Goal: Obtain resource: Obtain resource

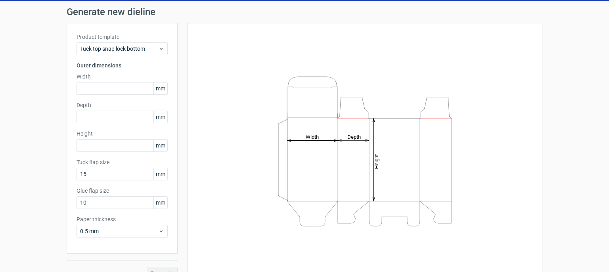
scroll to position [38, 0]
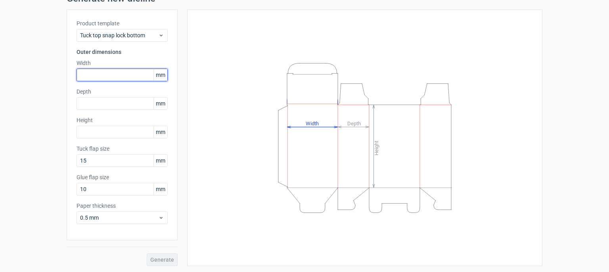
click at [109, 80] on input "text" at bounding box center [122, 75] width 91 height 13
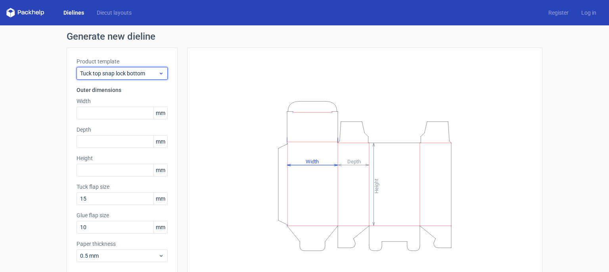
click at [140, 75] on span "Tuck top snap lock bottom" at bounding box center [119, 73] width 78 height 8
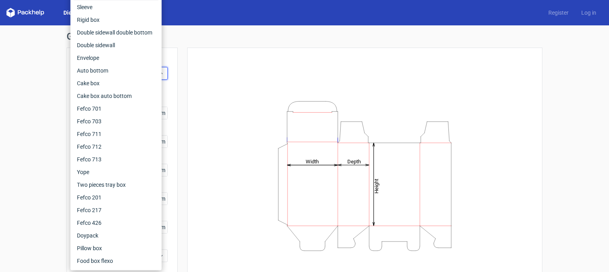
click at [257, 73] on div "Height Depth Width" at bounding box center [365, 176] width 336 height 237
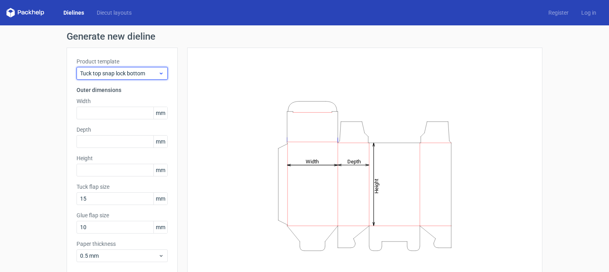
click at [133, 74] on span "Tuck top snap lock bottom" at bounding box center [119, 73] width 78 height 8
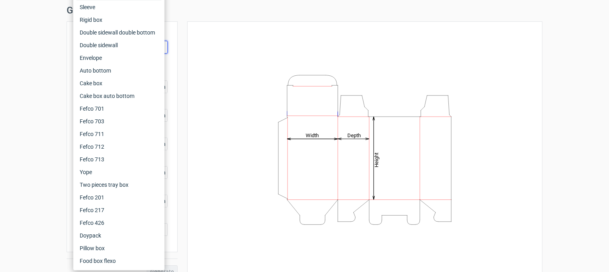
scroll to position [38, 0]
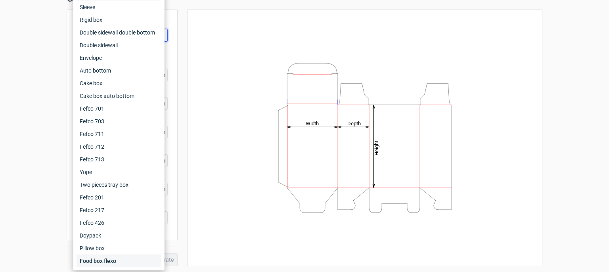
click at [111, 263] on div "Food box flexo" at bounding box center [119, 261] width 85 height 13
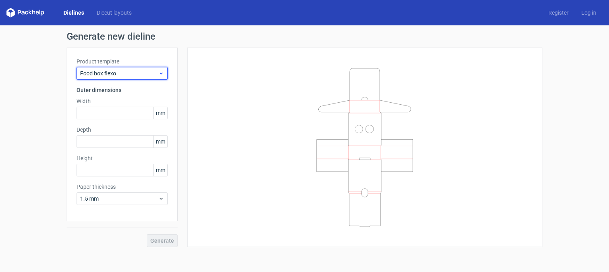
click at [125, 76] on span "Food box flexo" at bounding box center [119, 73] width 78 height 8
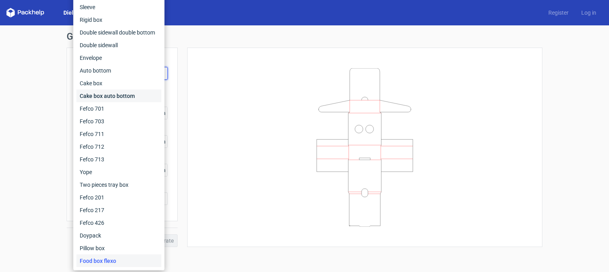
click at [119, 98] on div "Cake box auto bottom" at bounding box center [119, 96] width 85 height 13
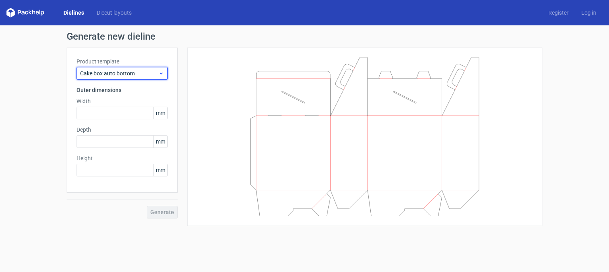
click at [116, 75] on span "Cake box auto bottom" at bounding box center [119, 73] width 78 height 8
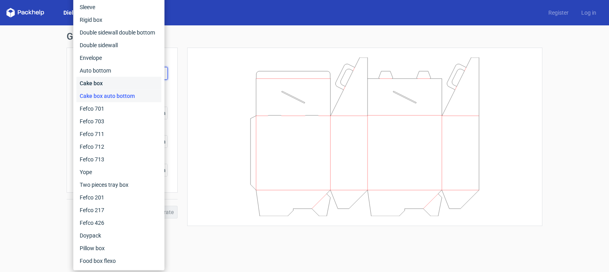
click at [92, 81] on div "Cake box" at bounding box center [119, 83] width 85 height 13
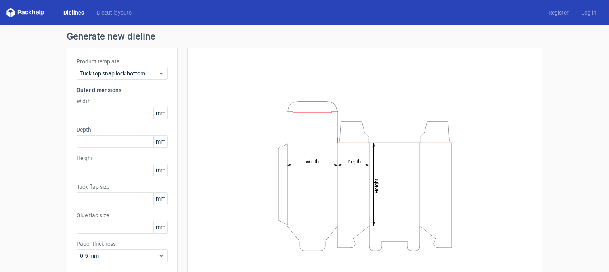
type input "15"
type input "10"
click at [100, 112] on input "text" at bounding box center [122, 113] width 91 height 13
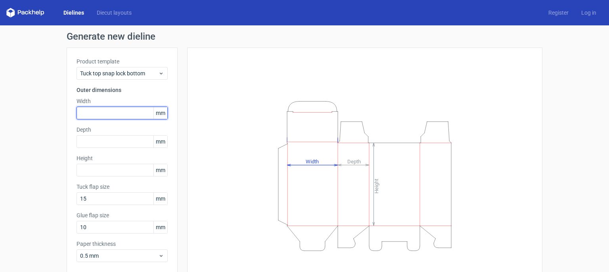
click at [100, 110] on input "text" at bounding box center [122, 113] width 91 height 13
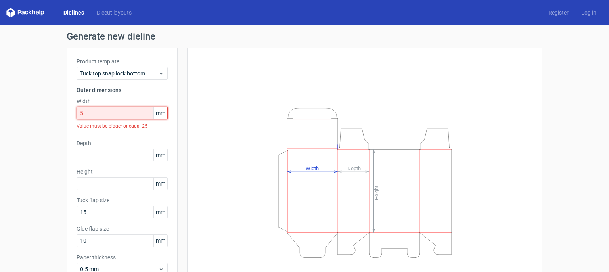
drag, startPoint x: 84, startPoint y: 112, endPoint x: 54, endPoint y: 107, distance: 30.6
click at [54, 107] on div "Generate new dieline Product template Tuck top snap lock bottom Outer dimension…" at bounding box center [304, 174] width 609 height 299
paste input "127"
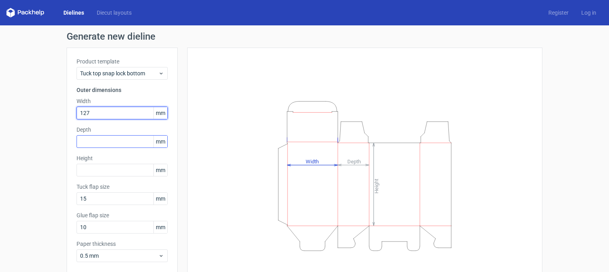
type input "127"
click at [107, 147] on input "text" at bounding box center [122, 141] width 91 height 13
paste input "127"
type input "127"
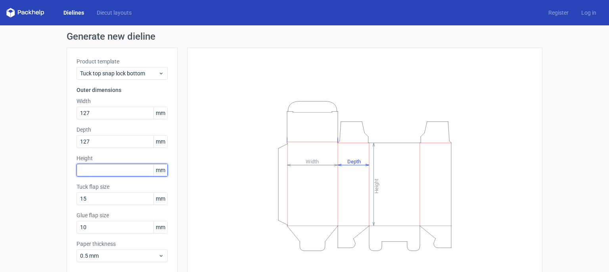
click at [115, 171] on input "text" at bounding box center [122, 170] width 91 height 13
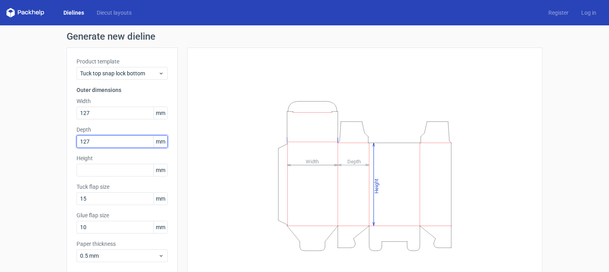
click at [115, 135] on input "127" at bounding box center [122, 141] width 91 height 13
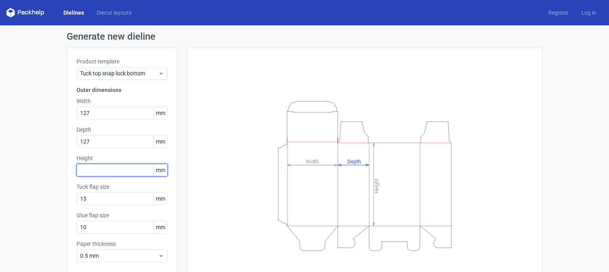
click at [114, 172] on input "text" at bounding box center [122, 170] width 91 height 13
paste input "889"
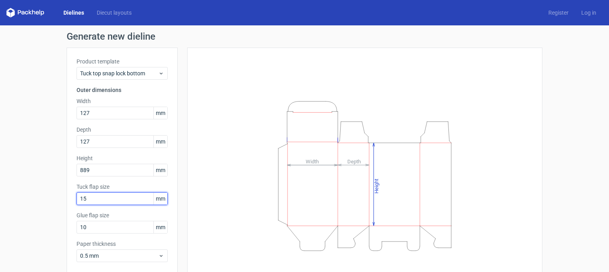
click at [123, 202] on div "Tuck flap size 15 mm" at bounding box center [122, 194] width 91 height 22
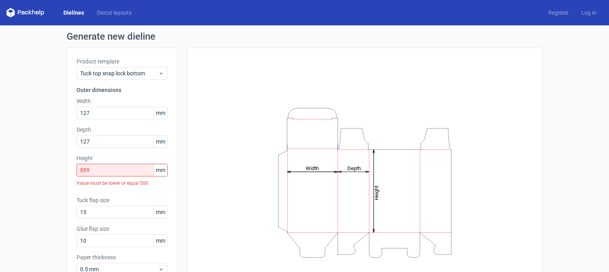
click at [237, 121] on div "Height Depth Width" at bounding box center [365, 183] width 336 height 250
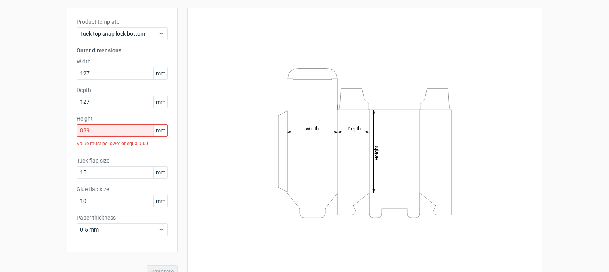
scroll to position [52, 0]
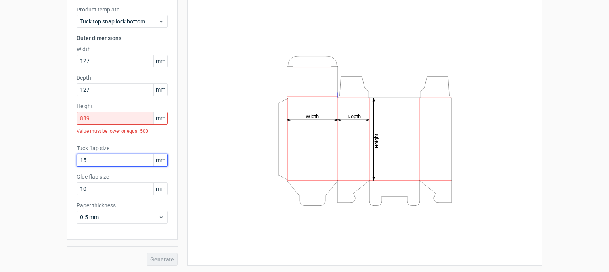
click at [125, 156] on input "15" at bounding box center [122, 160] width 91 height 13
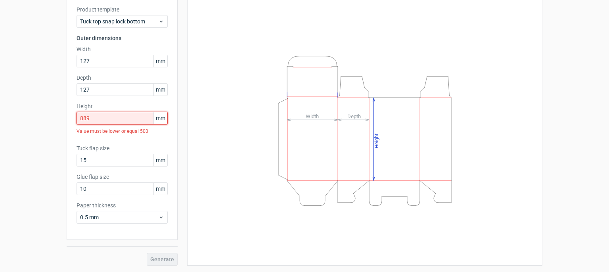
click at [130, 121] on input "889" at bounding box center [122, 118] width 91 height 13
click at [225, 84] on div "Height Depth Width" at bounding box center [365, 131] width 336 height 250
drag, startPoint x: 117, startPoint y: 116, endPoint x: 35, endPoint y: 111, distance: 81.9
click at [36, 111] on div "Generate new dieline Product template Tuck top snap lock bottom Outer dimension…" at bounding box center [304, 122] width 609 height 299
paste input "text"
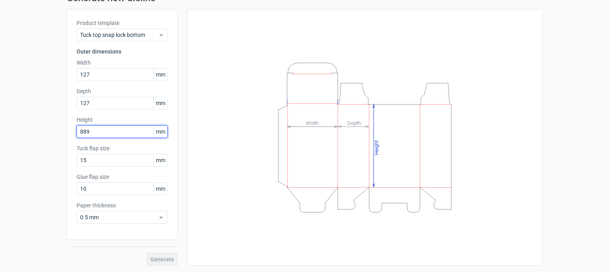
scroll to position [38, 0]
drag, startPoint x: 88, startPoint y: 130, endPoint x: 80, endPoint y: 130, distance: 8.4
click at [80, 130] on input "889" at bounding box center [122, 132] width 91 height 13
type input "89"
click at [230, 164] on div "Height Depth Width" at bounding box center [365, 137] width 336 height 237
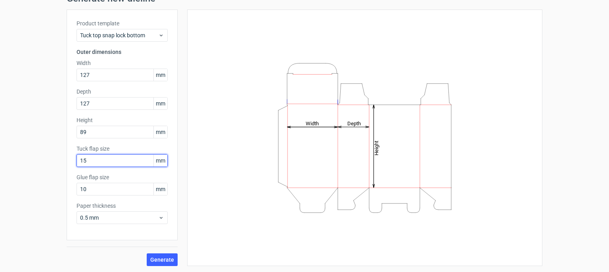
click at [94, 161] on input "15" at bounding box center [122, 160] width 91 height 13
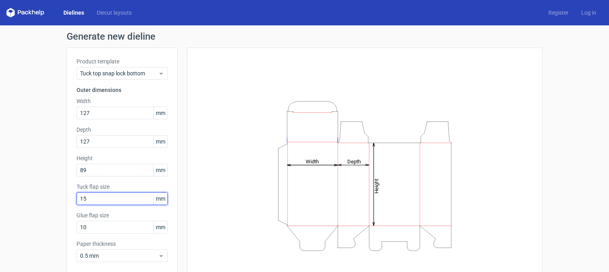
drag, startPoint x: 81, startPoint y: 196, endPoint x: 87, endPoint y: 196, distance: 6.7
click at [87, 196] on input "15" at bounding box center [122, 198] width 91 height 13
type input "15"
click at [246, 116] on icon "Height Depth Width" at bounding box center [365, 176] width 238 height 159
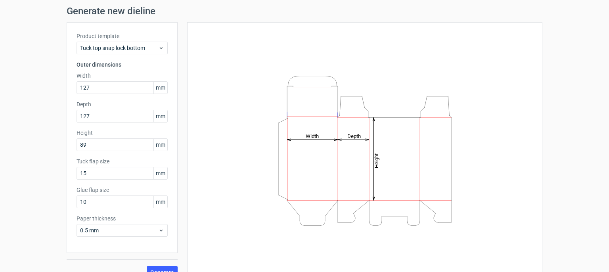
scroll to position [38, 0]
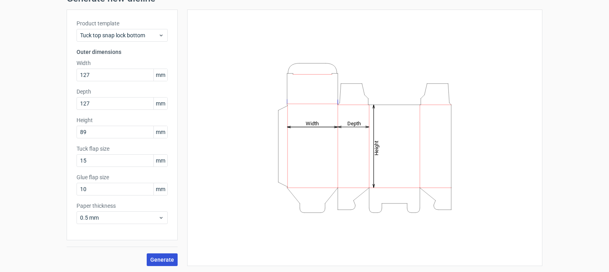
click at [163, 262] on span "Generate" at bounding box center [162, 260] width 24 height 6
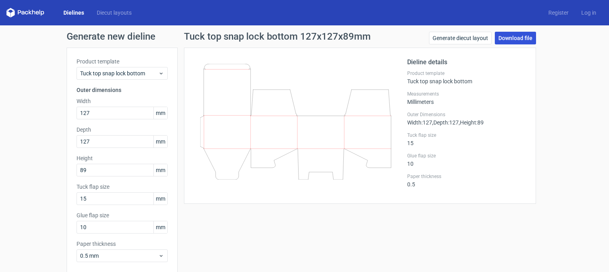
click at [520, 38] on link "Download file" at bounding box center [515, 38] width 41 height 13
click at [472, 38] on link "Generate diecut layout" at bounding box center [460, 38] width 63 height 13
